Goal: Information Seeking & Learning: Learn about a topic

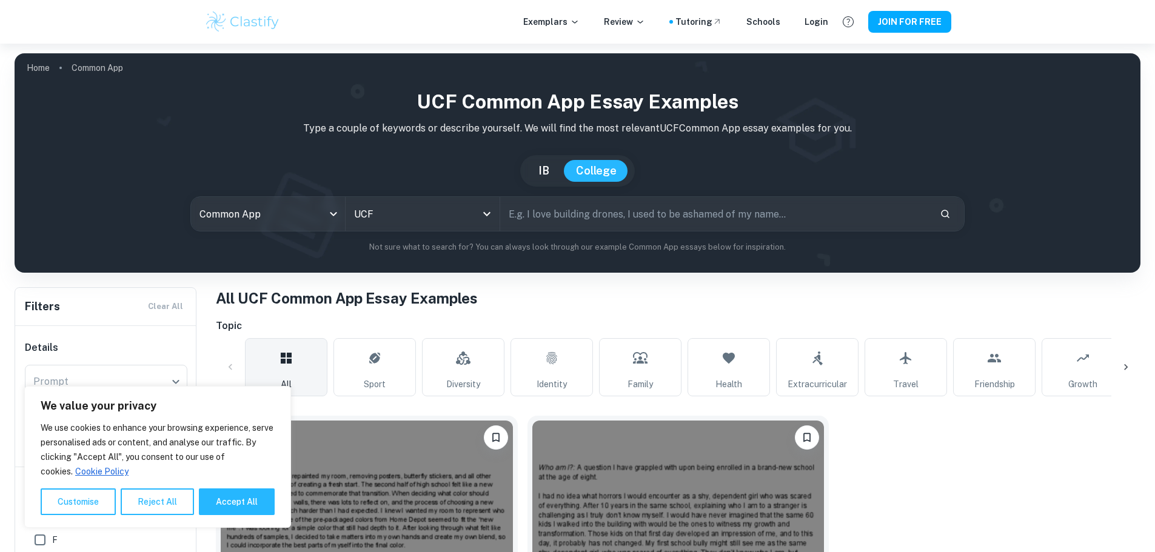
scroll to position [141, 0]
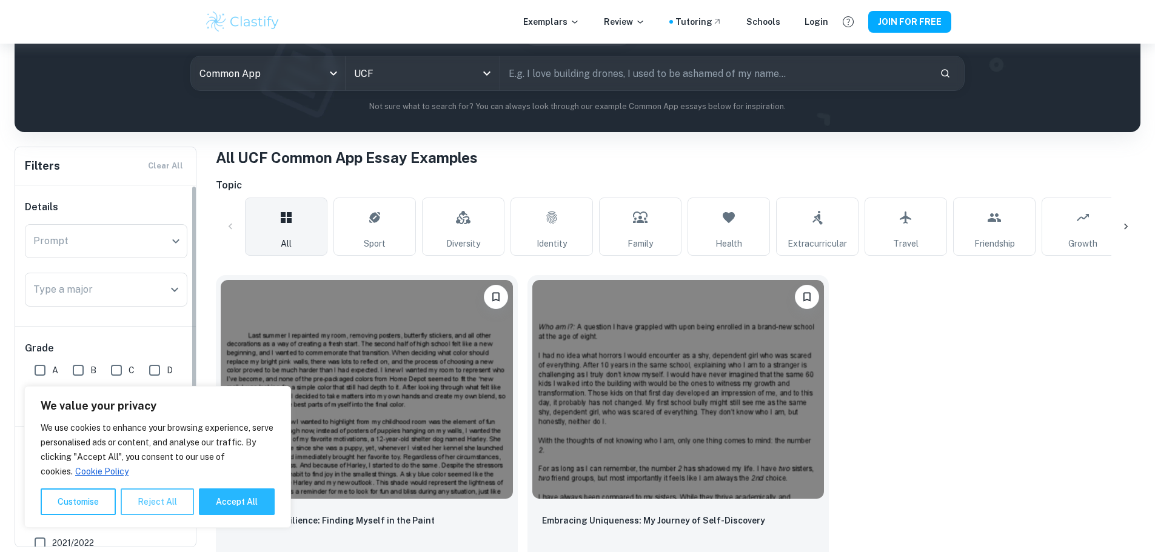
click at [133, 508] on button "Reject All" at bounding box center [157, 502] width 73 height 27
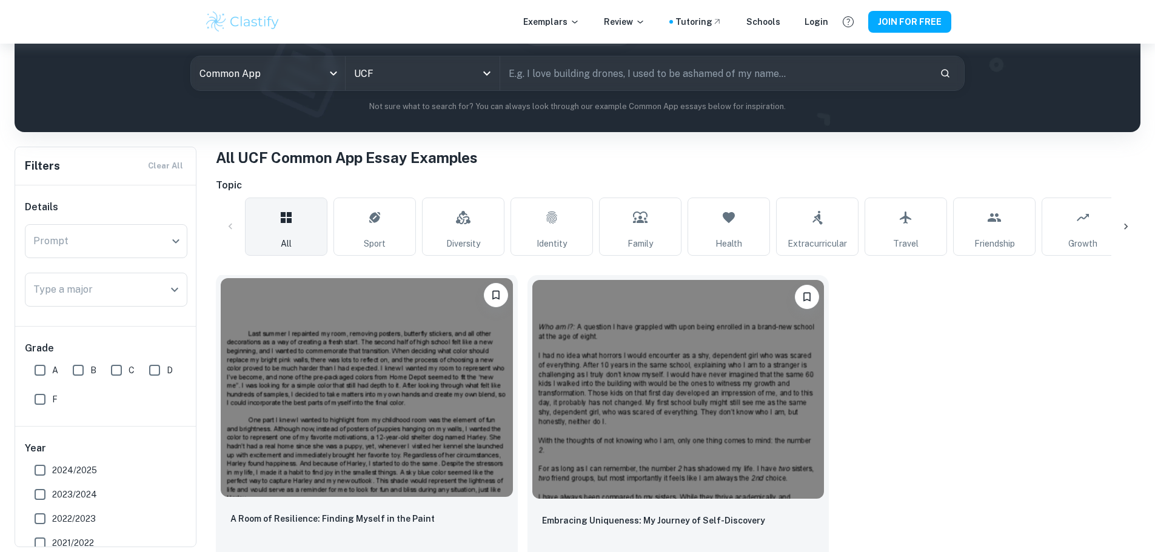
click at [310, 369] on img at bounding box center [367, 387] width 292 height 219
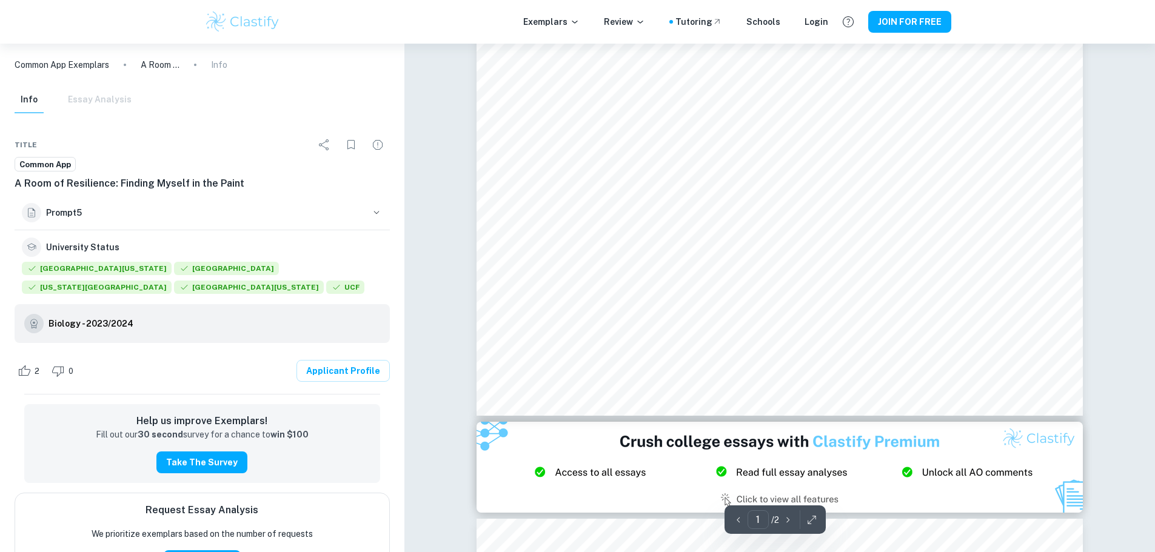
scroll to position [546, 0]
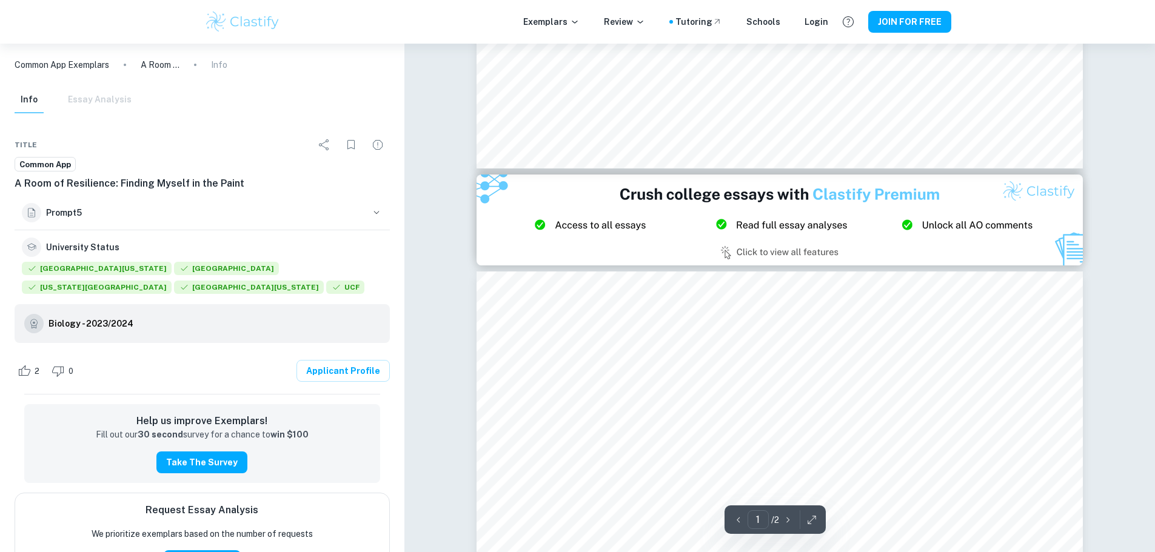
type input "2"
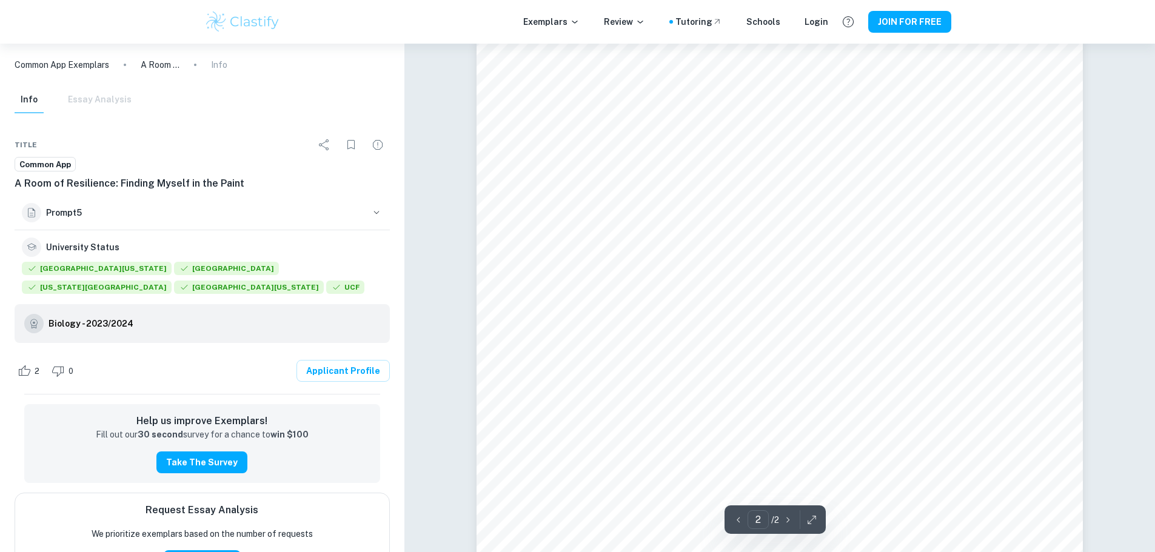
scroll to position [910, 0]
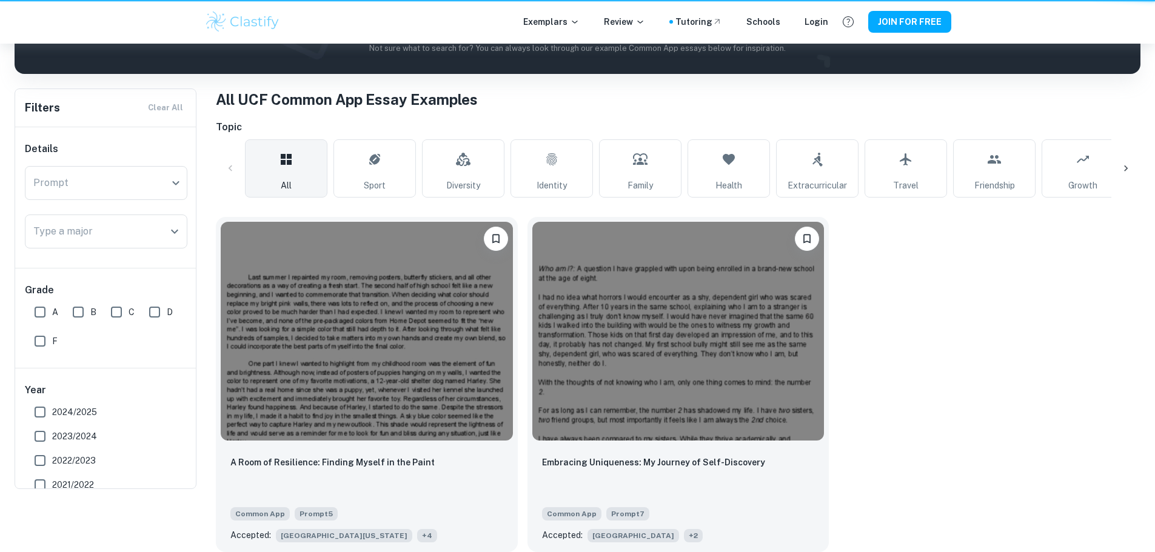
scroll to position [141, 0]
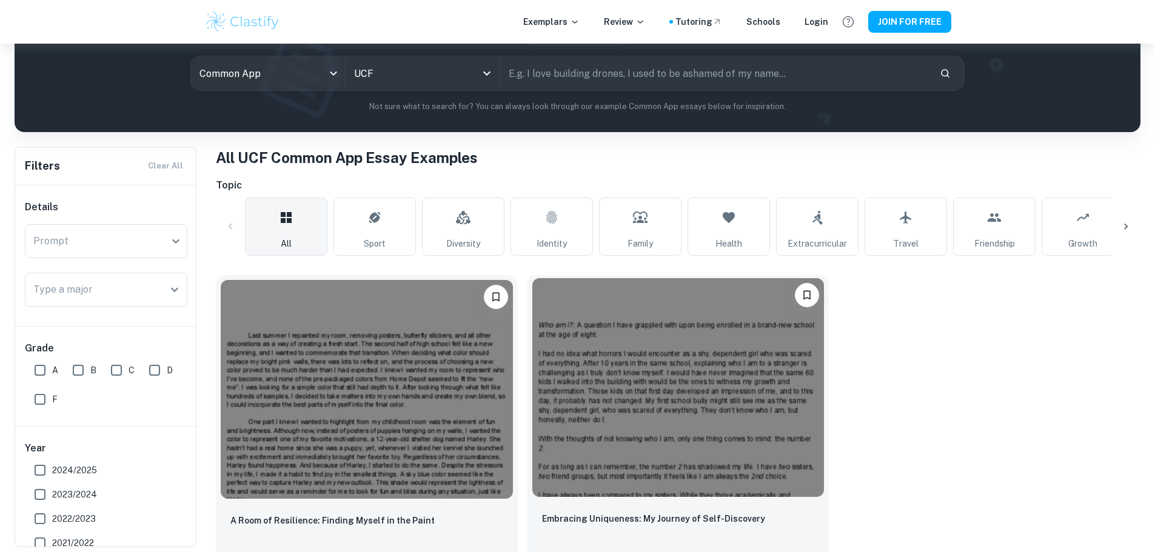
click at [541, 363] on img at bounding box center [678, 387] width 292 height 219
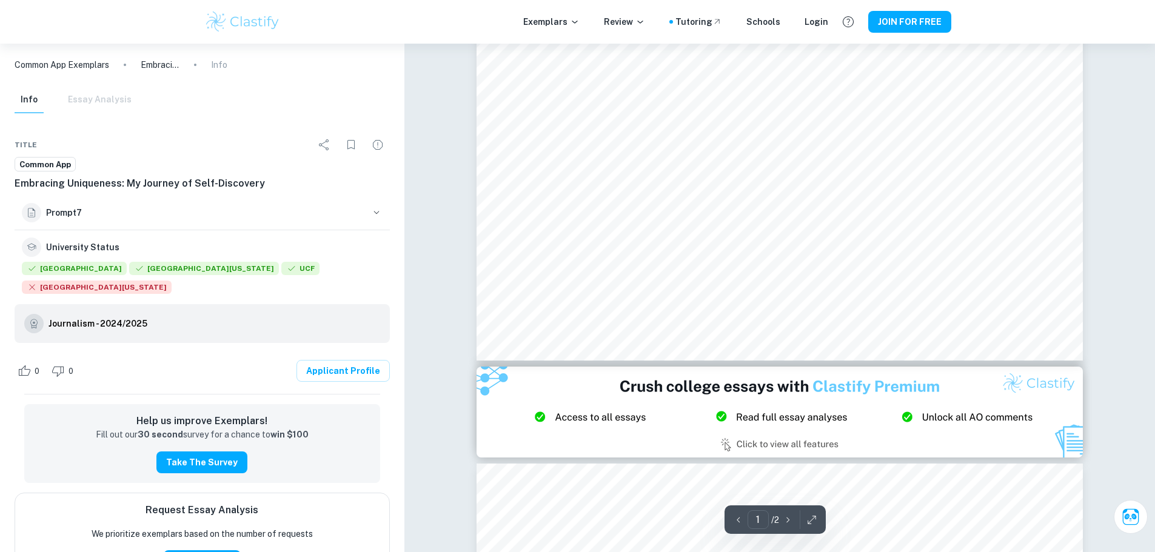
scroll to position [485, 0]
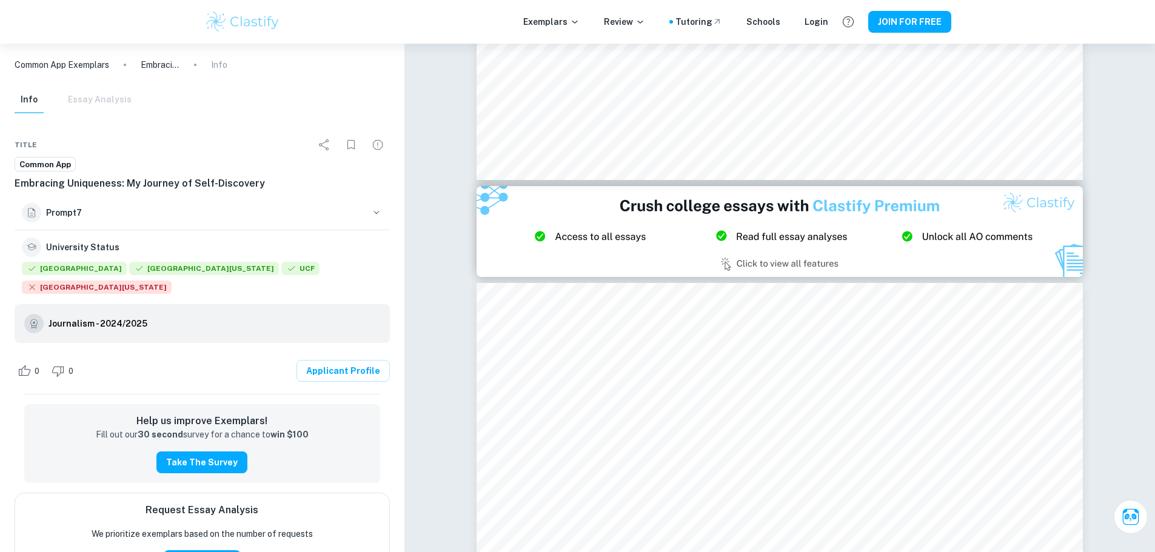
type input "2"
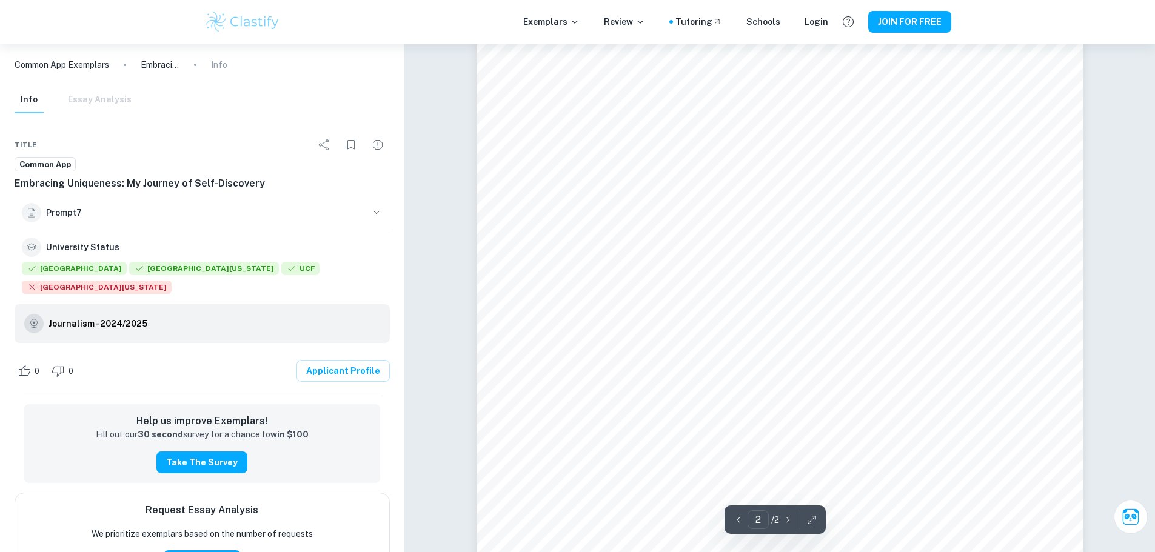
scroll to position [1031, 0]
